Goal: Task Accomplishment & Management: Complete application form

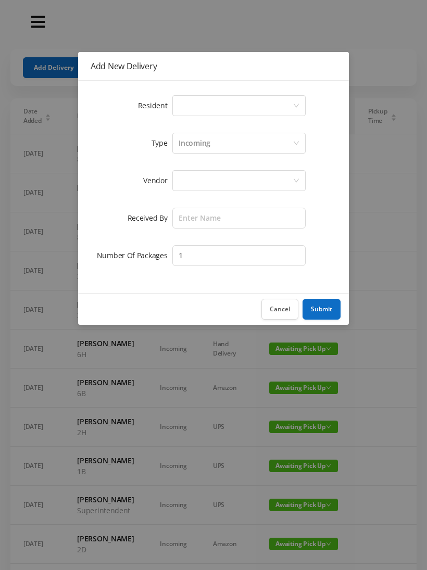
click at [186, 105] on div "Select a person" at bounding box center [236, 106] width 114 height 20
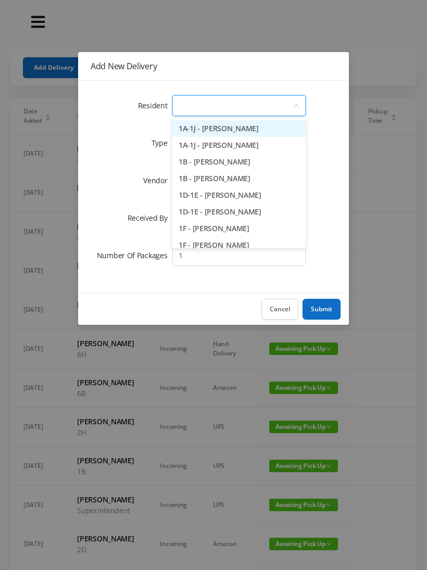
type input "2"
click at [201, 143] on li "2A - [PERSON_NAME]" at bounding box center [238, 145] width 133 height 17
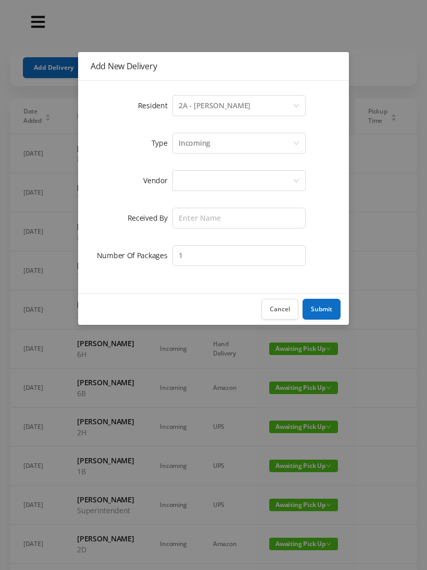
click at [180, 177] on div at bounding box center [236, 181] width 114 height 20
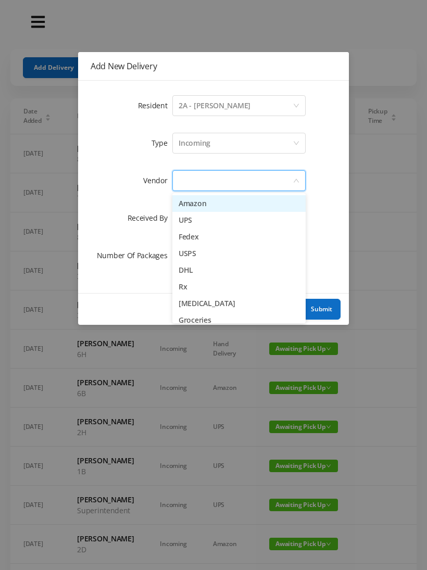
click at [185, 197] on li "Amazon" at bounding box center [238, 203] width 133 height 17
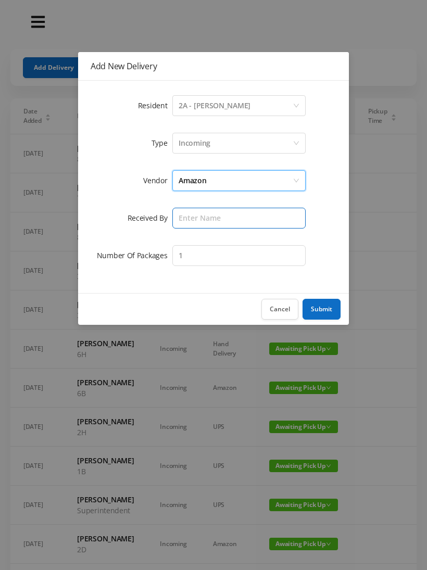
click at [183, 220] on input "text" at bounding box center [238, 218] width 133 height 21
type input "[PERSON_NAME]"
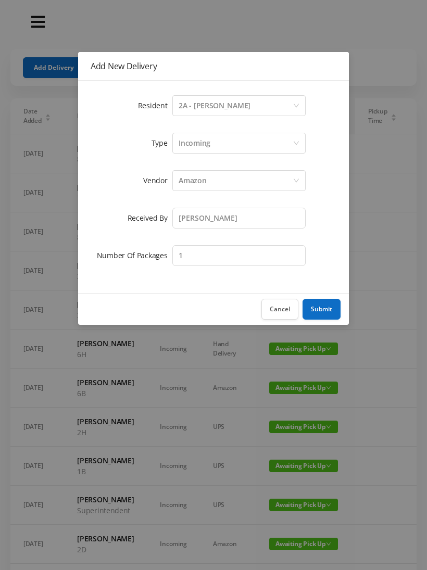
click at [314, 304] on button "Submit" at bounding box center [322, 309] width 38 height 21
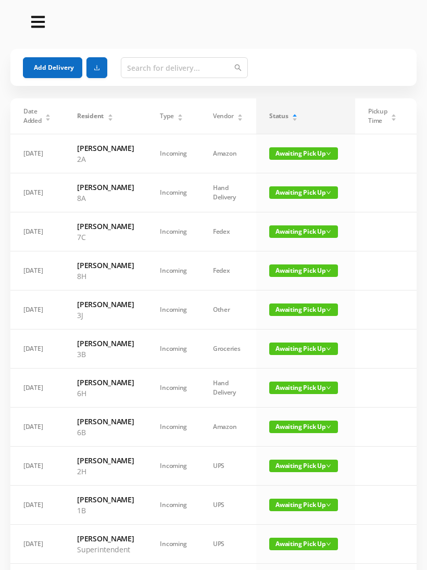
click at [47, 64] on button "Add Delivery" at bounding box center [52, 67] width 59 height 21
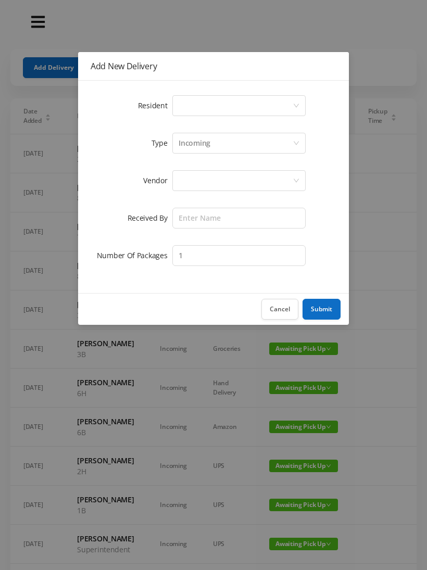
click at [184, 102] on div "Select a person" at bounding box center [236, 106] width 114 height 20
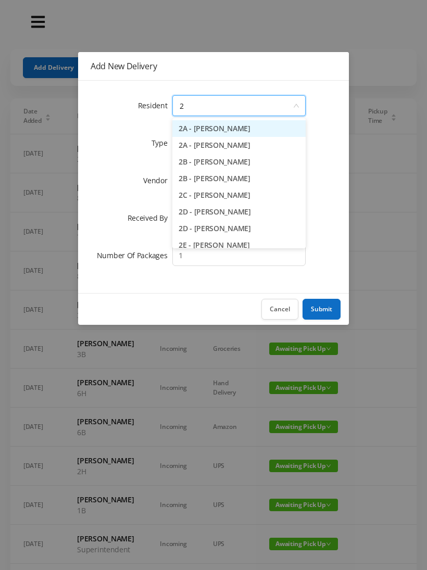
type input "2g"
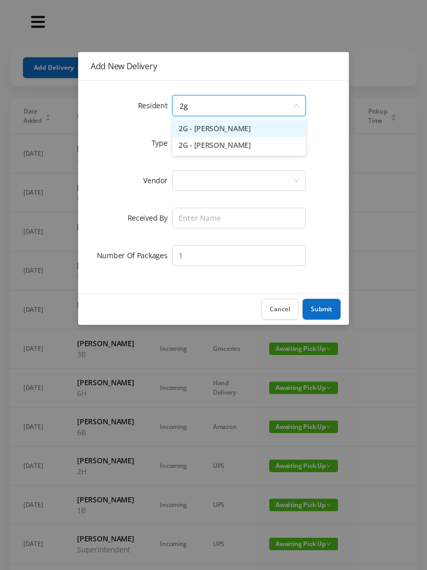
click at [193, 126] on li "2G - [PERSON_NAME]" at bounding box center [238, 128] width 133 height 17
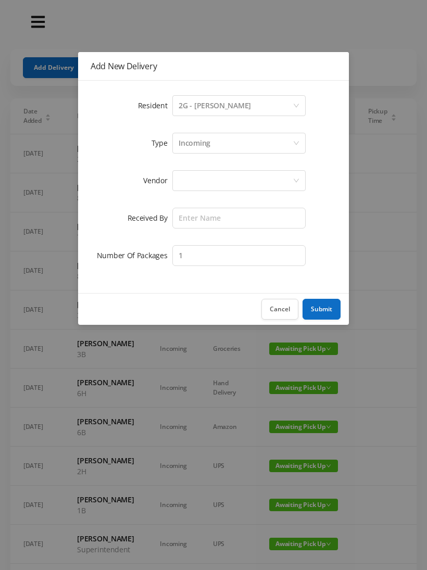
click at [177, 180] on div at bounding box center [238, 180] width 133 height 21
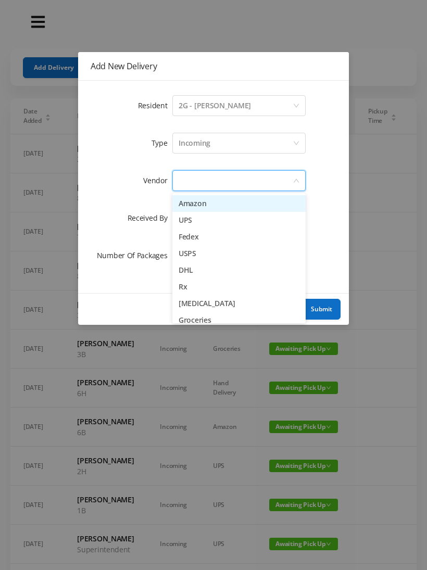
click at [179, 198] on li "Amazon" at bounding box center [238, 203] width 133 height 17
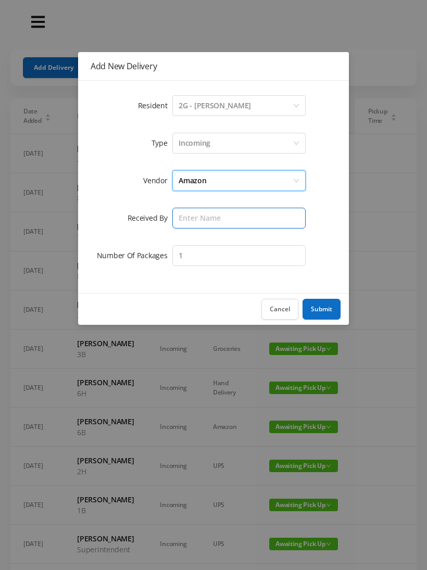
click at [179, 213] on input "text" at bounding box center [238, 218] width 133 height 21
type input "[PERSON_NAME]"
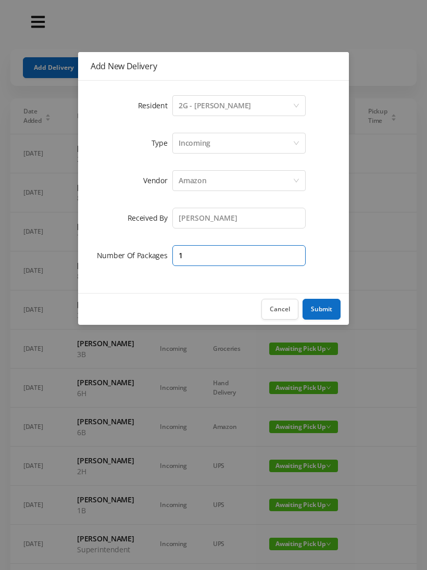
click at [194, 246] on input "1" at bounding box center [238, 255] width 133 height 21
click at [196, 249] on input "1" at bounding box center [238, 255] width 133 height 21
click at [207, 258] on input "1" at bounding box center [238, 255] width 133 height 21
type input "2"
click at [323, 308] on button "Submit" at bounding box center [322, 309] width 38 height 21
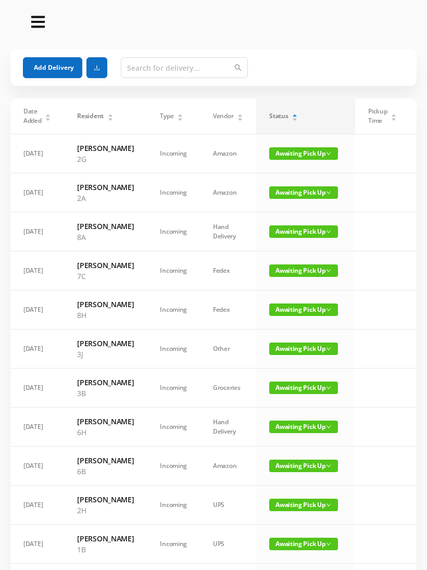
click at [50, 66] on button "Add Delivery" at bounding box center [52, 67] width 59 height 21
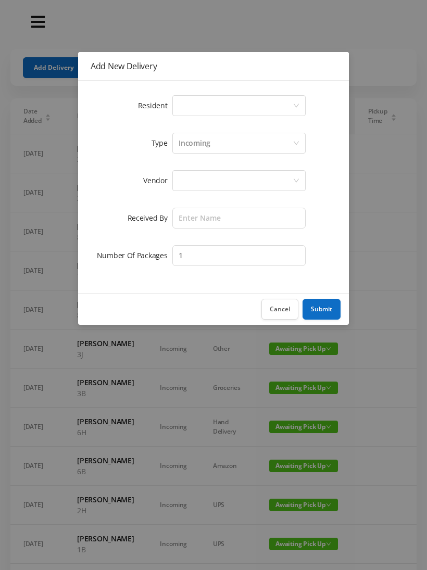
click at [176, 103] on div "Select a person" at bounding box center [238, 105] width 133 height 21
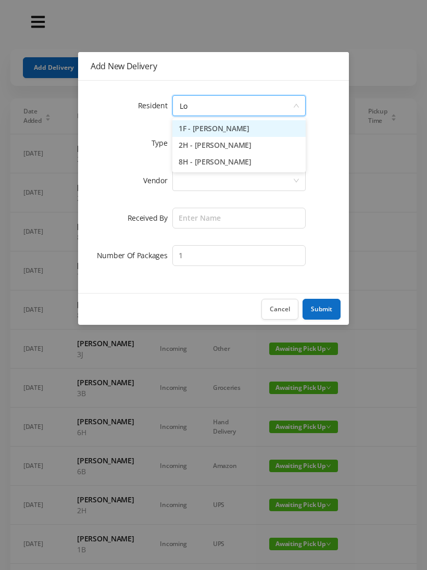
type input "Lor"
click at [201, 124] on li "2H - [PERSON_NAME]" at bounding box center [238, 128] width 133 height 17
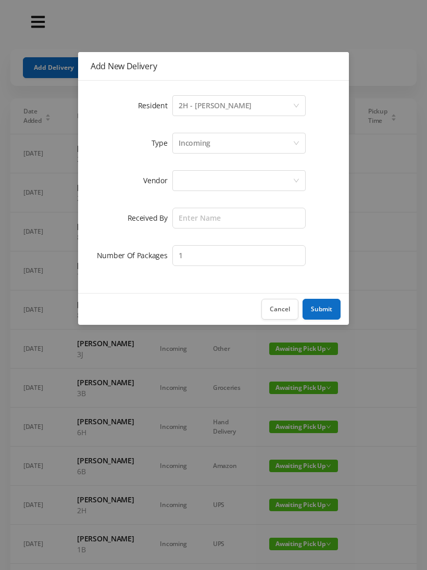
click at [179, 182] on div at bounding box center [236, 181] width 114 height 20
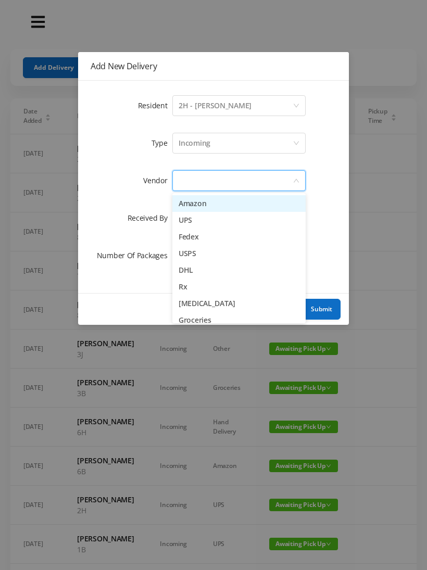
click at [182, 202] on li "Amazon" at bounding box center [238, 203] width 133 height 17
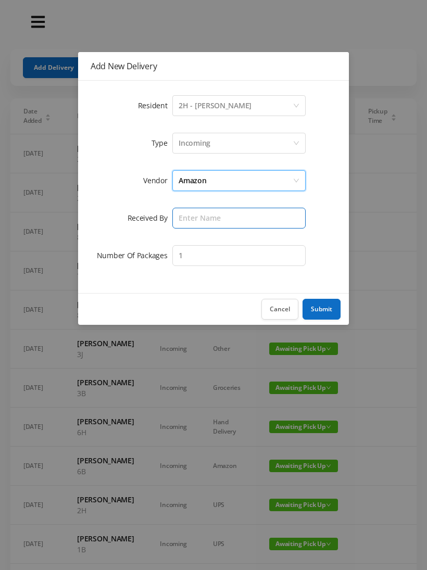
click at [177, 218] on input "text" at bounding box center [238, 218] width 133 height 21
type input "[PERSON_NAME]"
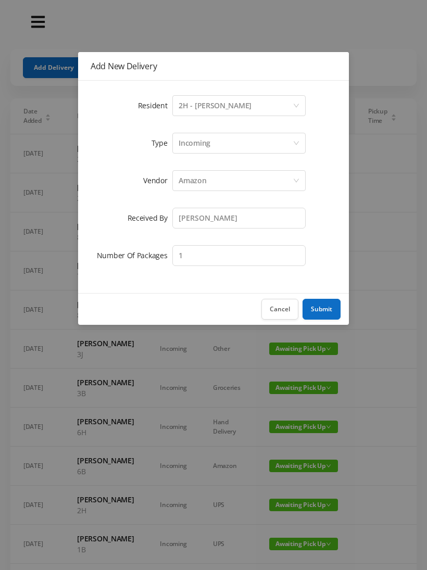
click at [321, 306] on button "Submit" at bounding box center [322, 309] width 38 height 21
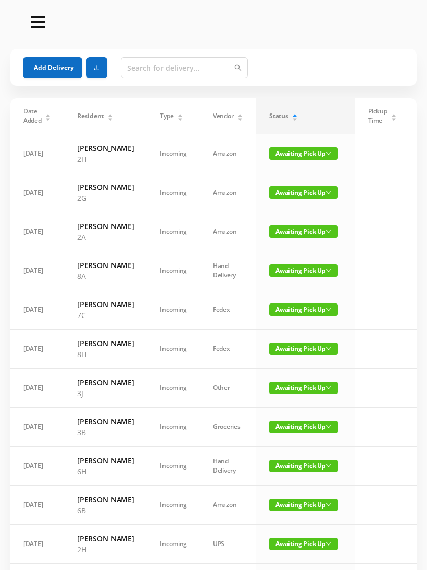
click at [47, 64] on button "Add Delivery" at bounding box center [52, 67] width 59 height 21
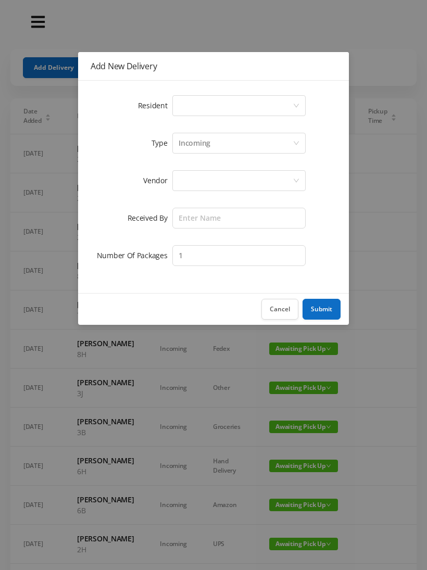
click at [181, 99] on div "Select a person" at bounding box center [236, 106] width 114 height 20
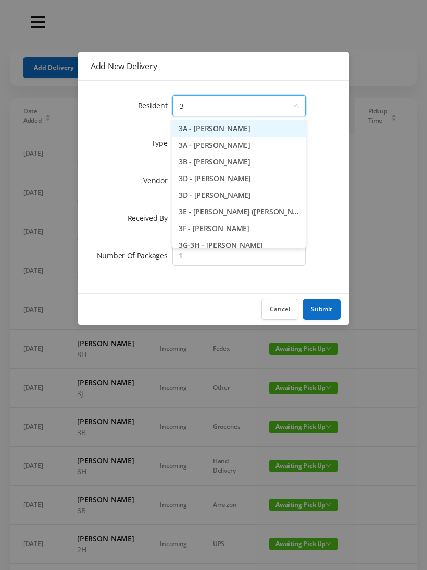
type input "3j"
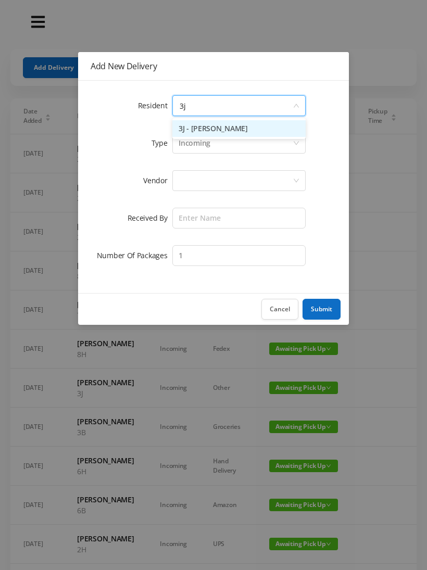
click at [197, 129] on li "3J - [PERSON_NAME]" at bounding box center [238, 128] width 133 height 17
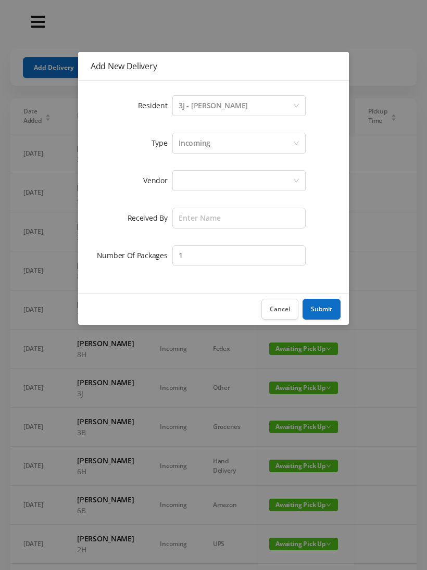
click at [172, 185] on div at bounding box center [238, 180] width 133 height 21
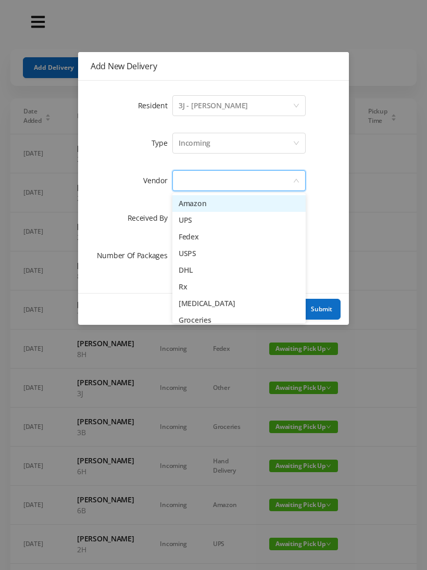
click at [183, 196] on li "Amazon" at bounding box center [238, 203] width 133 height 17
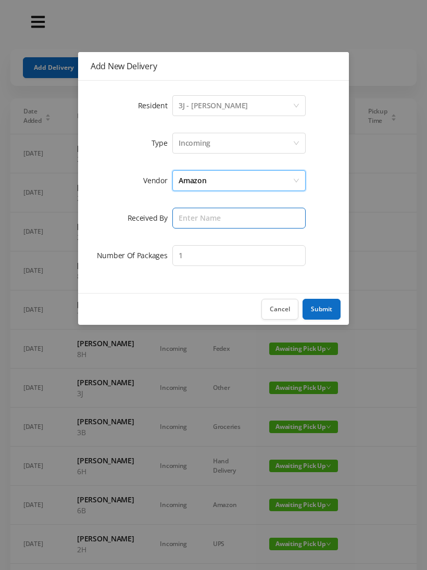
click at [179, 221] on input "text" at bounding box center [238, 218] width 133 height 21
type input "[PERSON_NAME]"
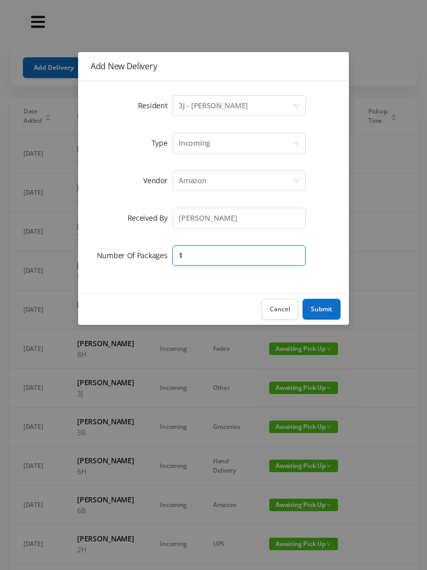
click at [199, 255] on input "1" at bounding box center [238, 255] width 133 height 21
type input "2"
click at [320, 308] on button "Submit" at bounding box center [322, 309] width 38 height 21
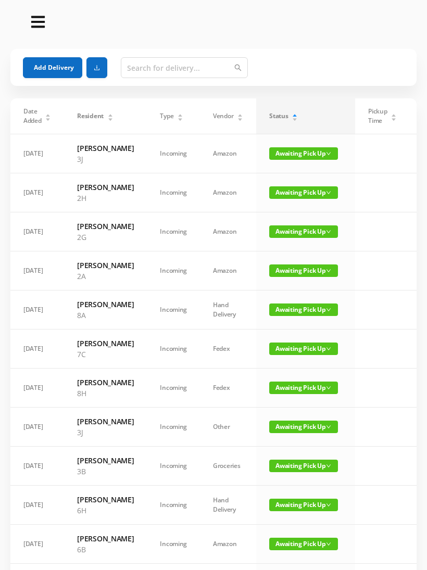
click at [28, 63] on button "Add Delivery" at bounding box center [52, 67] width 59 height 21
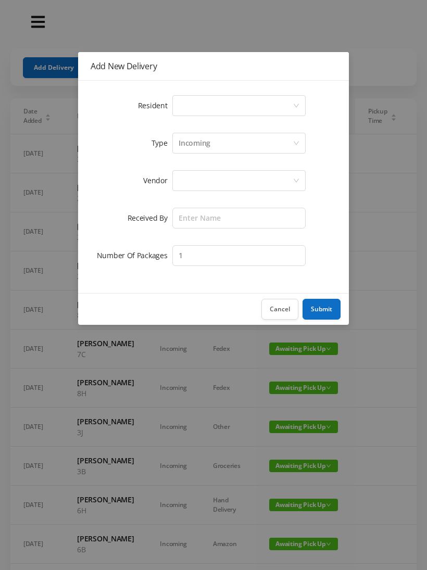
click at [184, 107] on div "Select a person" at bounding box center [236, 106] width 114 height 20
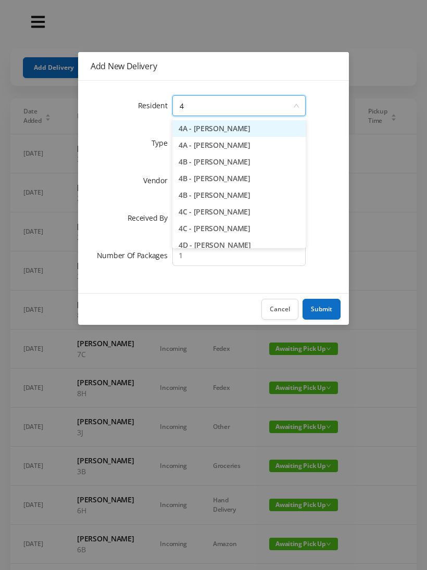
type input "4b"
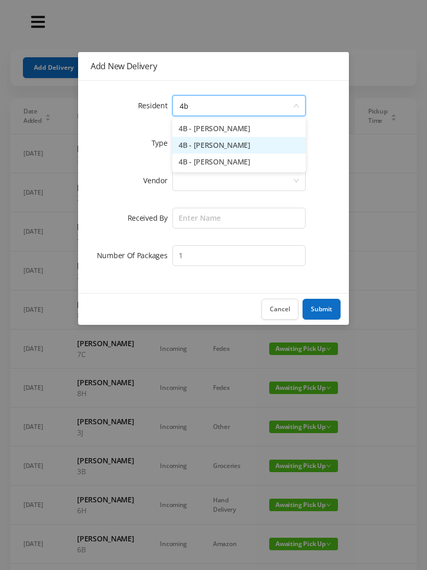
click at [199, 142] on li "4B - [PERSON_NAME]" at bounding box center [238, 145] width 133 height 17
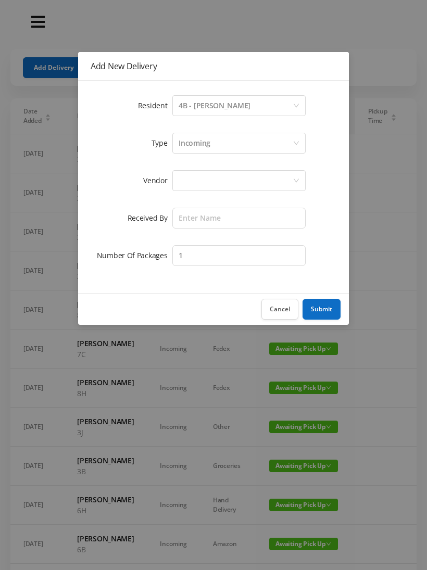
click at [180, 179] on div at bounding box center [236, 181] width 114 height 20
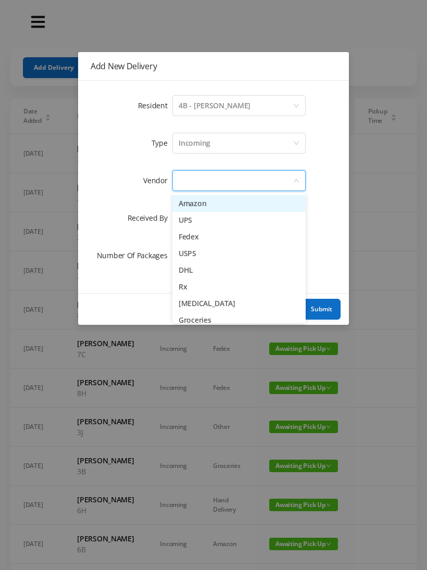
click at [188, 200] on li "Amazon" at bounding box center [238, 203] width 133 height 17
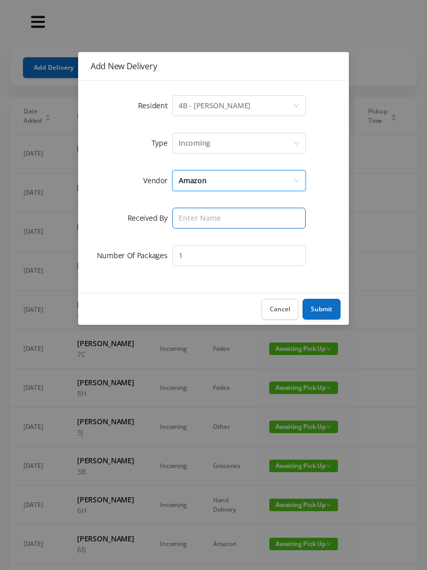
click at [188, 219] on input "text" at bounding box center [238, 218] width 133 height 21
type input "[PERSON_NAME]"
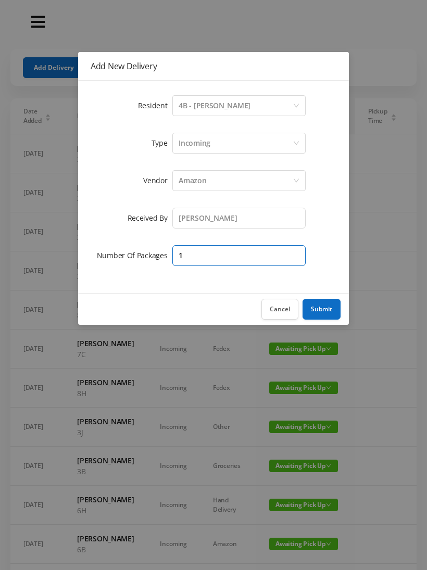
click at [191, 250] on input "1" at bounding box center [238, 255] width 133 height 21
click at [192, 254] on input "1" at bounding box center [238, 255] width 133 height 21
type input "2"
click at [327, 307] on button "Submit" at bounding box center [322, 309] width 38 height 21
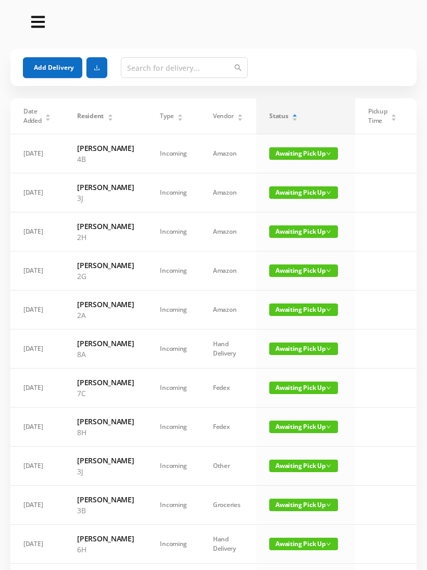
click at [36, 67] on button "Add Delivery" at bounding box center [52, 67] width 59 height 21
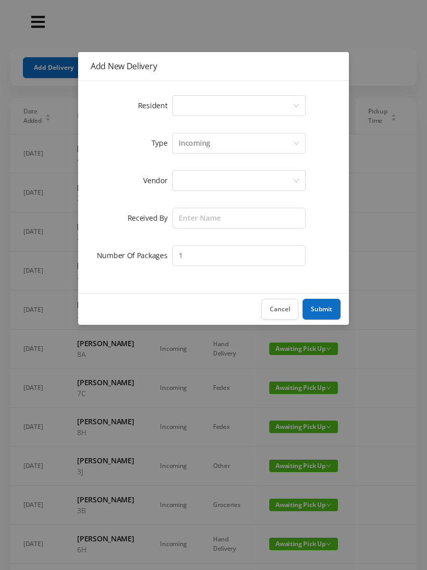
click at [181, 106] on div "Select a person" at bounding box center [236, 106] width 114 height 20
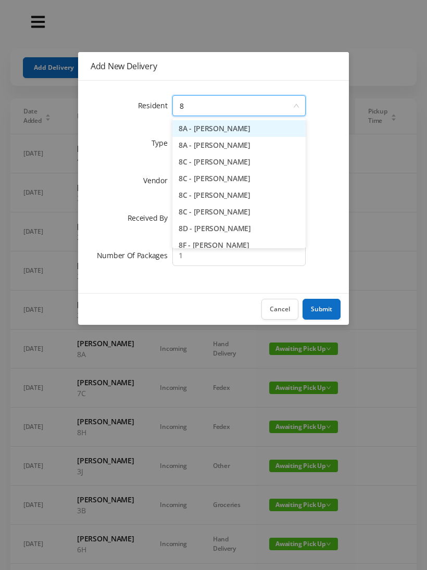
type input "8h"
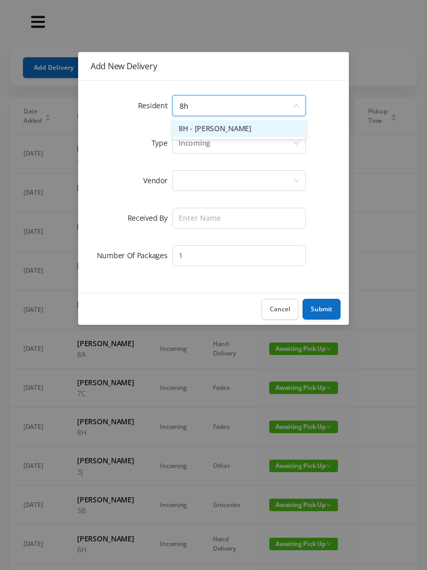
click at [196, 122] on li "8H - [PERSON_NAME]" at bounding box center [238, 128] width 133 height 17
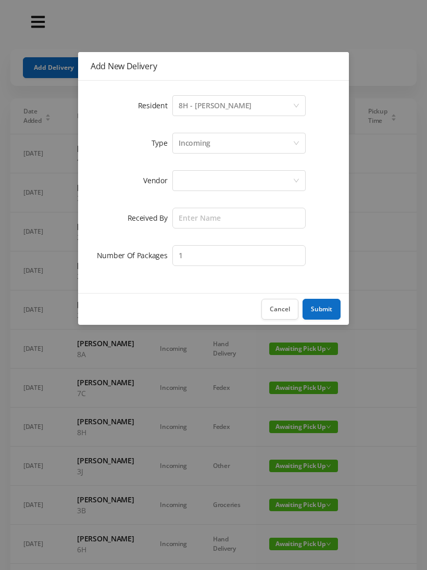
click at [180, 179] on div at bounding box center [236, 181] width 114 height 20
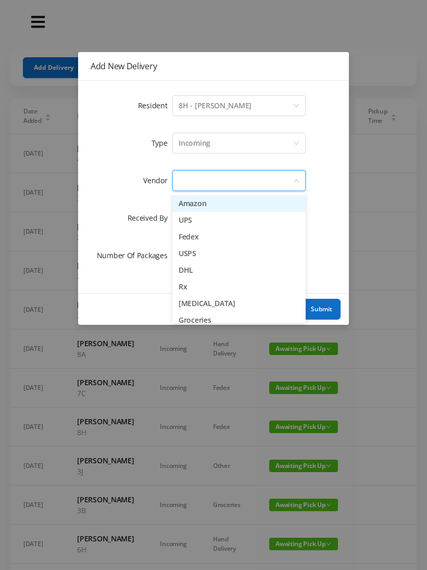
click at [182, 204] on li "Amazon" at bounding box center [238, 203] width 133 height 17
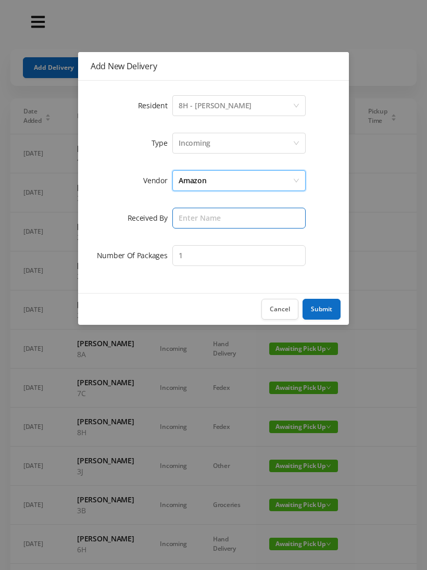
click at [182, 217] on input "text" at bounding box center [238, 218] width 133 height 21
type input "H"
type input "[PERSON_NAME]"
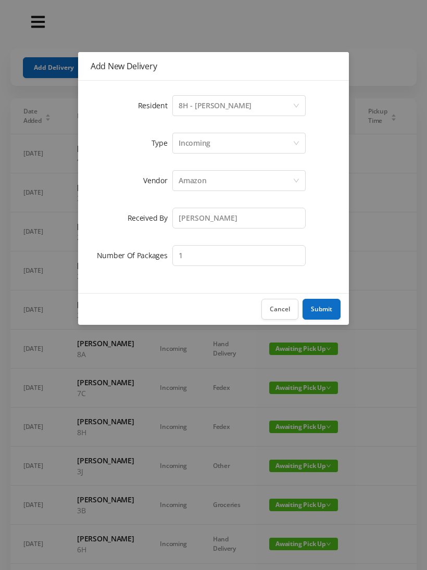
click at [320, 306] on button "Submit" at bounding box center [322, 309] width 38 height 21
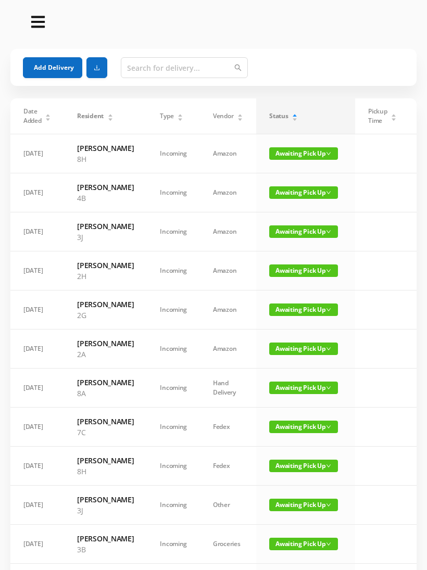
click at [47, 63] on button "Add Delivery" at bounding box center [52, 67] width 59 height 21
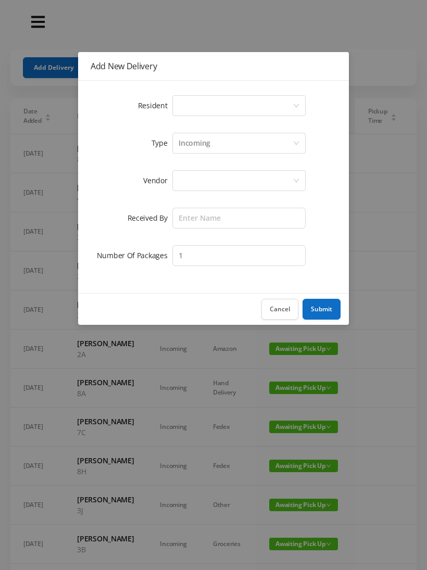
click at [170, 98] on div "Resident" at bounding box center [132, 105] width 82 height 25
click at [188, 99] on div "Select a person" at bounding box center [236, 106] width 114 height 20
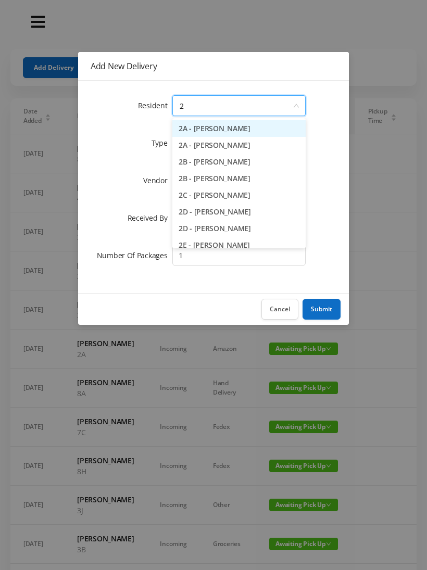
type input "2e"
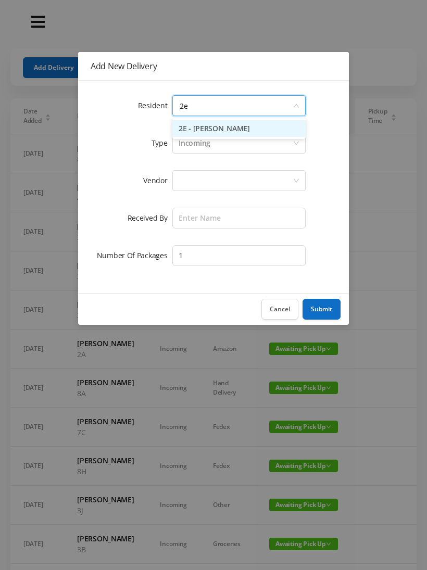
click at [200, 127] on li "2E - [PERSON_NAME]" at bounding box center [238, 128] width 133 height 17
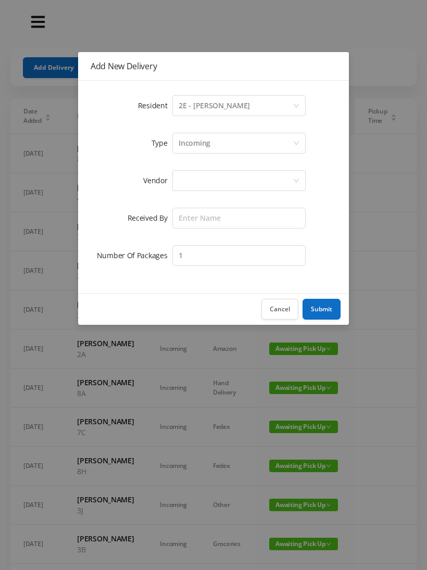
click at [182, 172] on div at bounding box center [236, 181] width 114 height 20
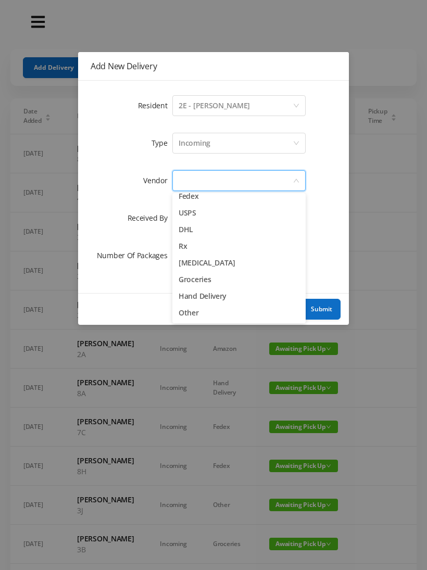
scroll to position [41, 0]
click at [188, 294] on li "Hand Delivery" at bounding box center [238, 296] width 133 height 17
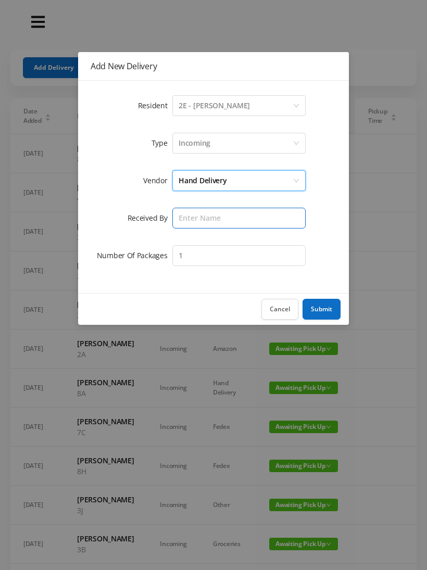
click at [179, 218] on input "text" at bounding box center [238, 218] width 133 height 21
type input "[PERSON_NAME]"
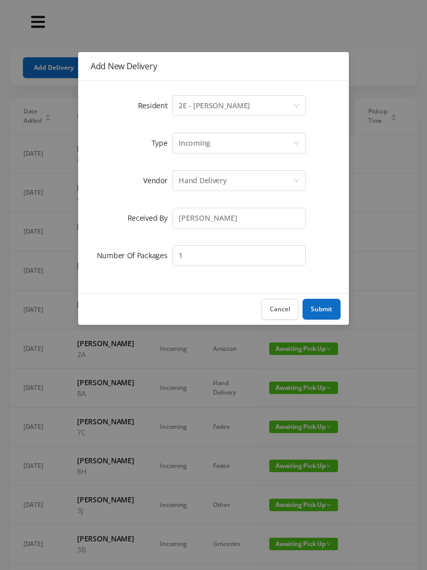
click at [322, 310] on button "Submit" at bounding box center [322, 309] width 38 height 21
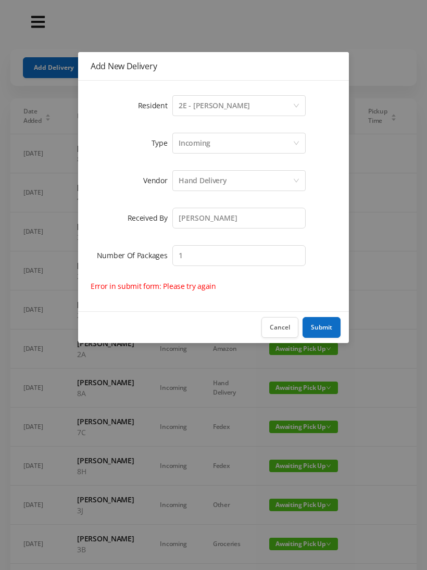
click at [317, 331] on button "Submit" at bounding box center [322, 327] width 38 height 21
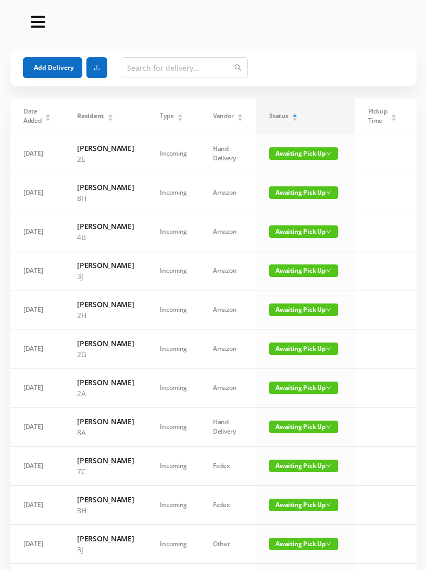
click at [288, 151] on span "Awaiting Pick Up" at bounding box center [303, 153] width 69 height 13
click at [282, 193] on link "Picked Up" at bounding box center [303, 190] width 68 height 17
click at [292, 147] on span "Awaiting Pick Up" at bounding box center [303, 153] width 69 height 13
click at [280, 192] on link "Picked Up" at bounding box center [303, 190] width 68 height 17
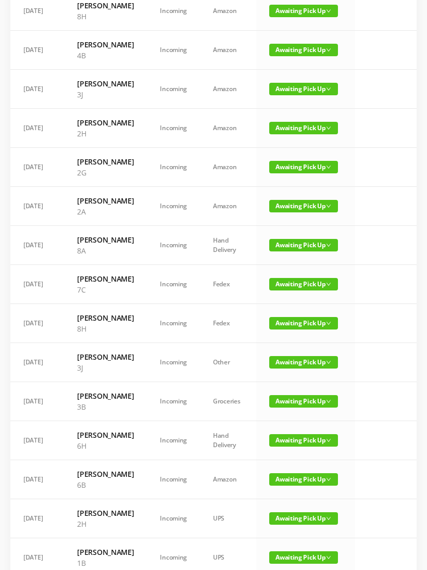
scroll to position [143, 0]
click at [283, 252] on span "Awaiting Pick Up" at bounding box center [303, 245] width 69 height 13
click at [282, 301] on link "Picked Up" at bounding box center [303, 298] width 68 height 17
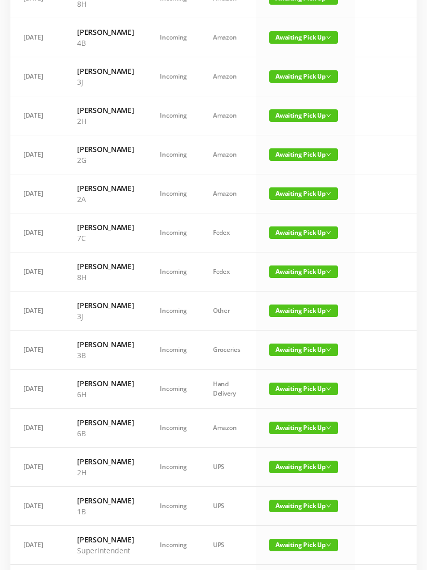
scroll to position [0, 0]
